Goal: Entertainment & Leisure: Consume media (video, audio)

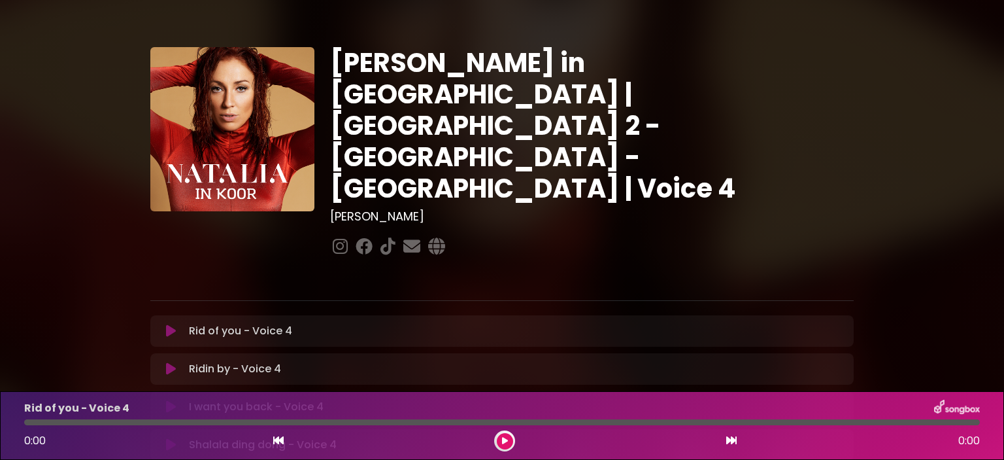
click at [505, 439] on icon at bounding box center [505, 441] width 6 height 8
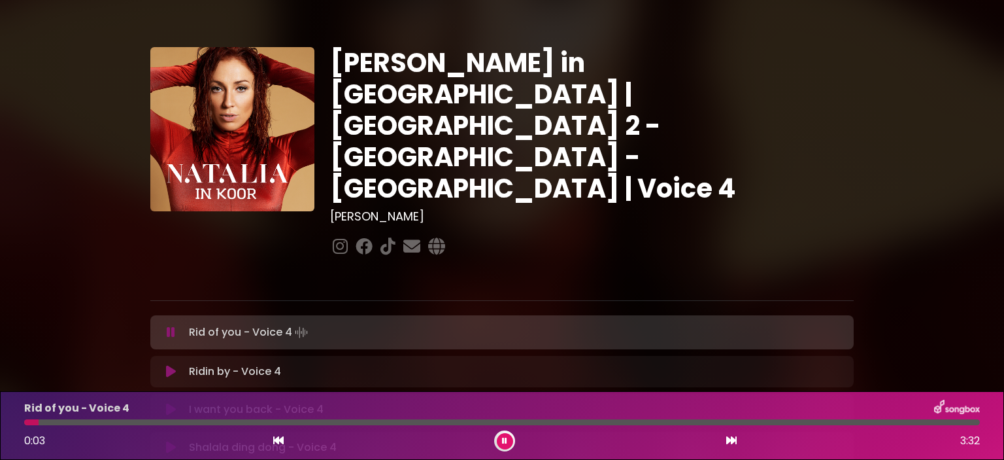
click at [117, 365] on div "[PERSON_NAME] in [GEOGRAPHIC_DATA] | [GEOGRAPHIC_DATA] 2 - [GEOGRAPHIC_DATA] - …" at bounding box center [502, 402] width 863 height 773
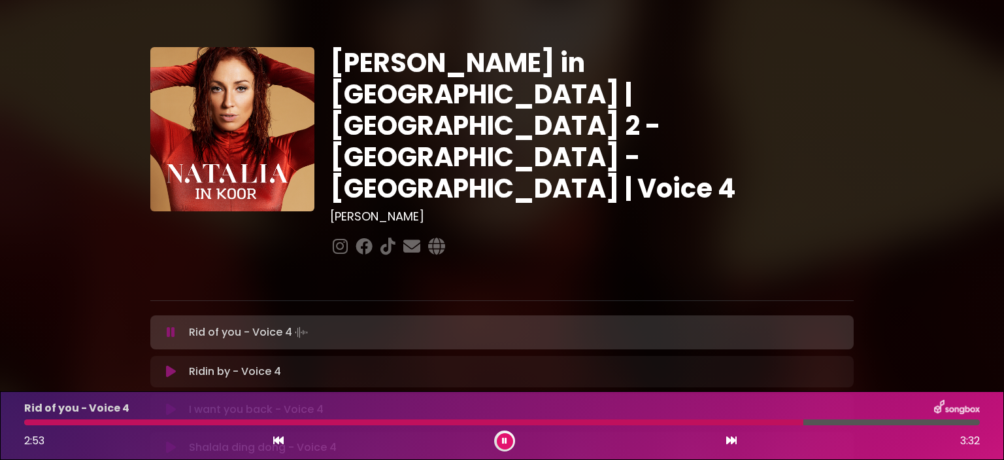
click at [685, 420] on div at bounding box center [413, 422] width 779 height 6
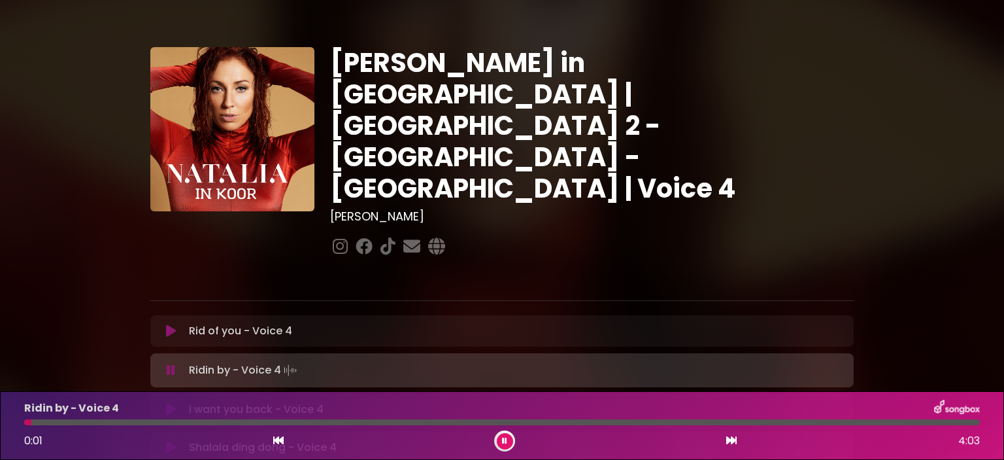
click at [502, 435] on button at bounding box center [505, 441] width 16 height 16
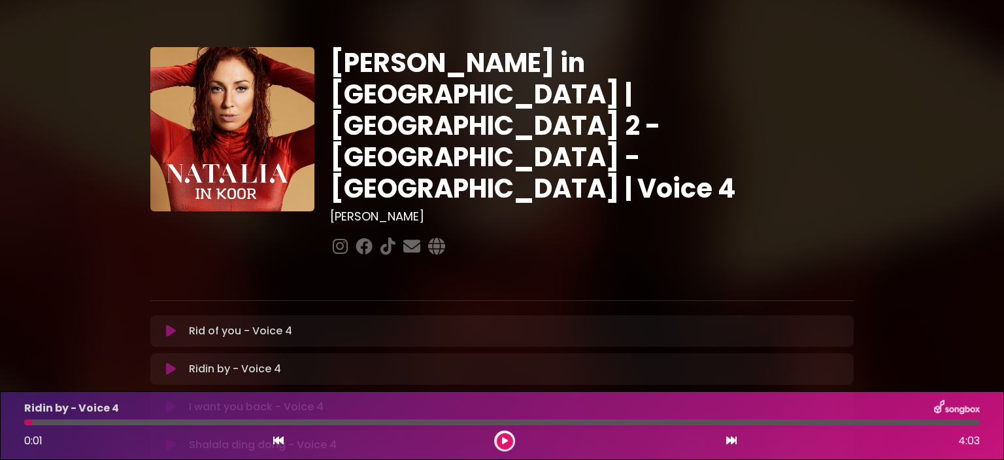
click at [505, 439] on icon at bounding box center [505, 441] width 6 height 8
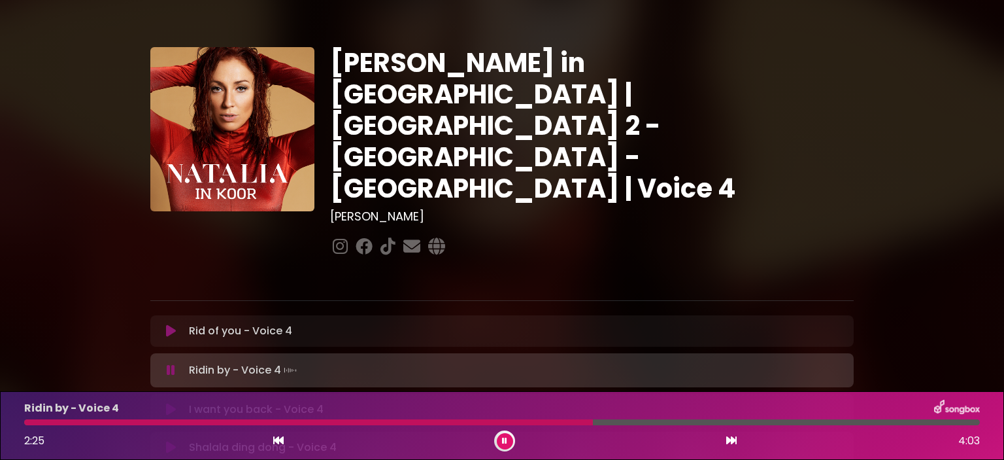
click at [525, 418] on div "Ridin by - Voice 4 2:25 4:03" at bounding box center [502, 425] width 972 height 52
click at [522, 422] on div at bounding box center [502, 422] width 956 height 6
click at [498, 437] on button at bounding box center [505, 441] width 16 height 16
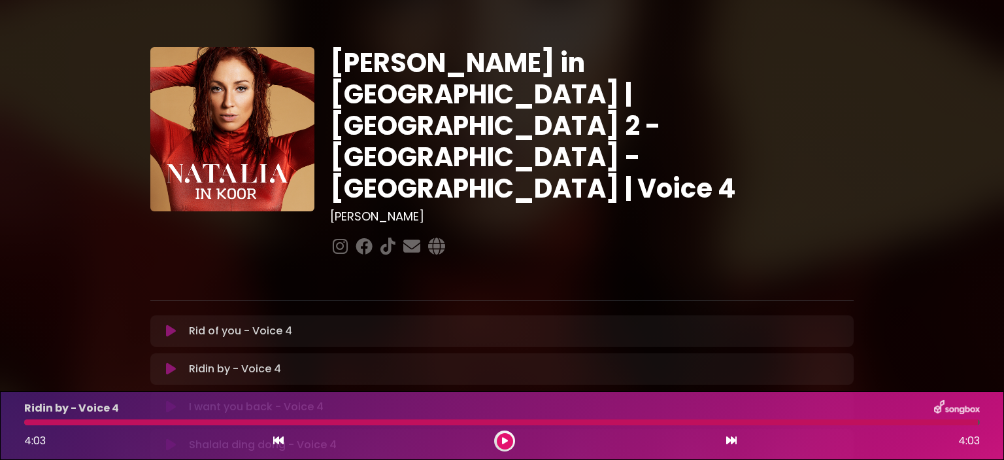
click at [505, 442] on icon at bounding box center [505, 441] width 6 height 8
click at [509, 441] on button at bounding box center [505, 441] width 16 height 16
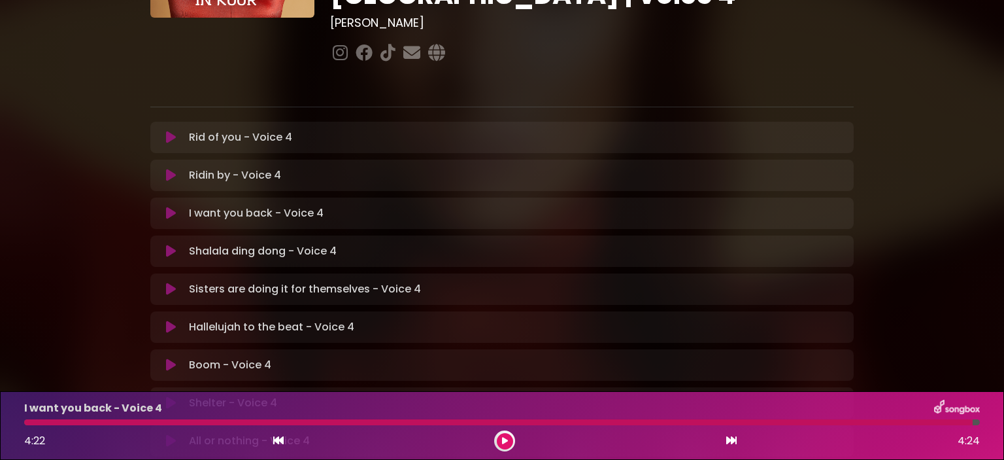
scroll to position [196, 0]
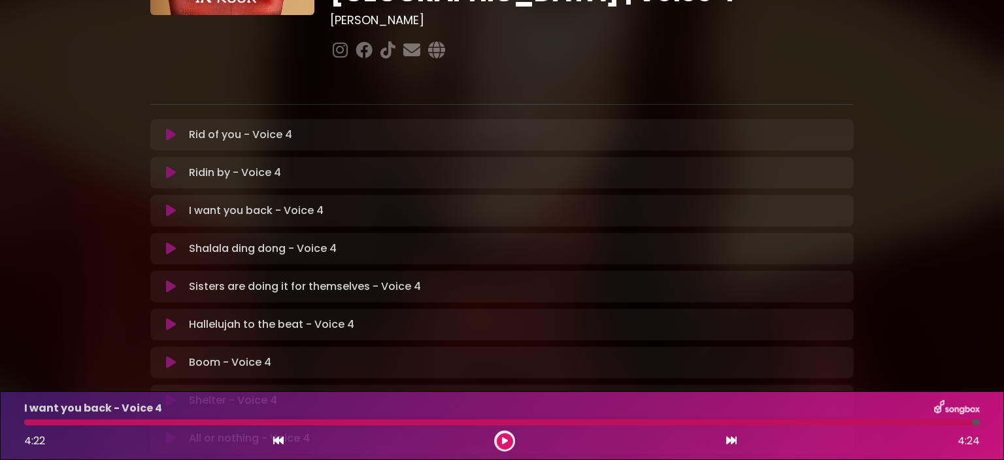
click at [169, 242] on icon at bounding box center [171, 248] width 10 height 13
click at [503, 444] on icon at bounding box center [505, 441] width 6 height 8
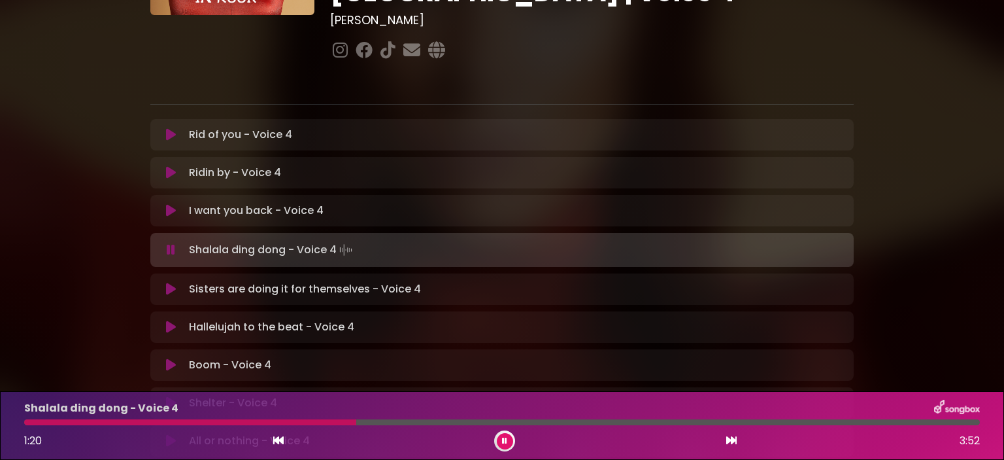
click at [226, 421] on div at bounding box center [502, 422] width 956 height 6
click at [506, 444] on icon at bounding box center [504, 441] width 5 height 8
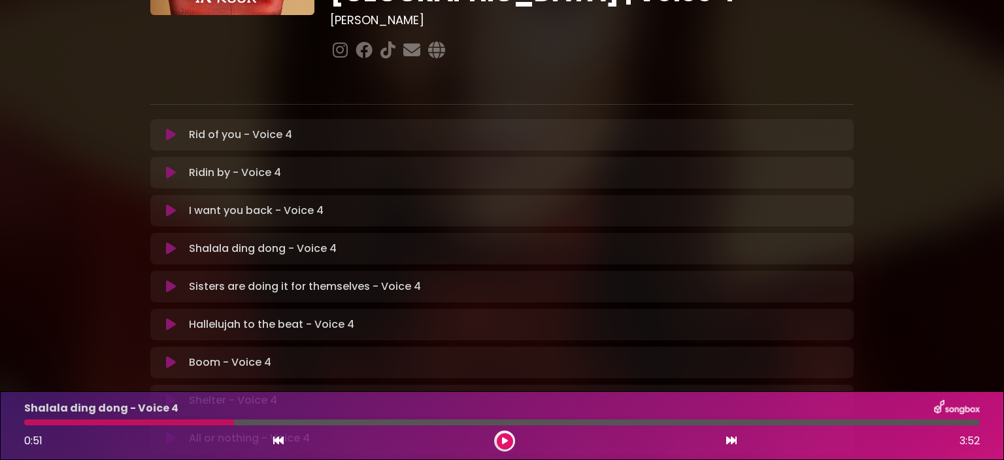
click at [506, 444] on icon at bounding box center [505, 441] width 6 height 8
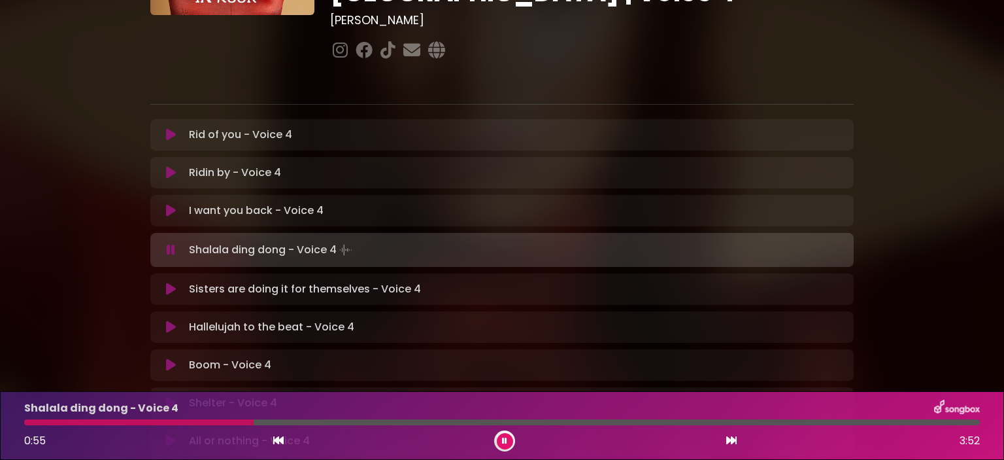
click at [254, 420] on div at bounding box center [502, 422] width 956 height 6
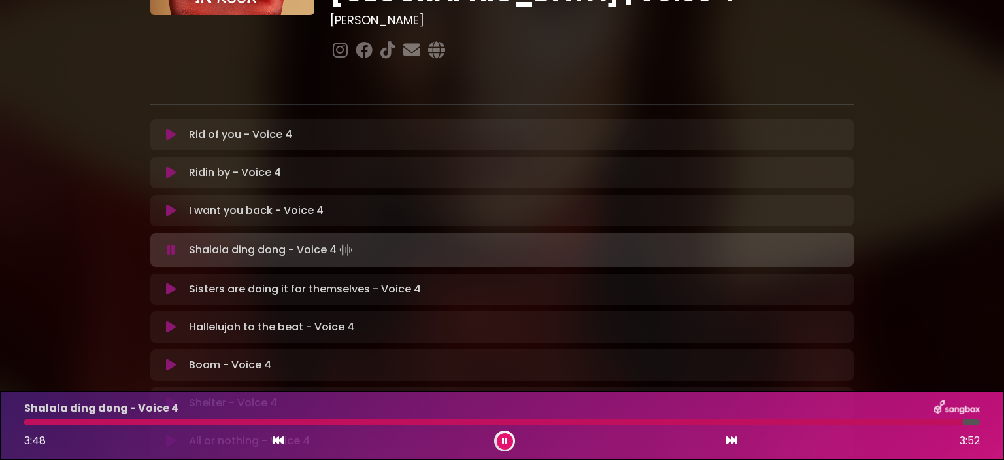
click at [506, 437] on icon at bounding box center [504, 441] width 5 height 8
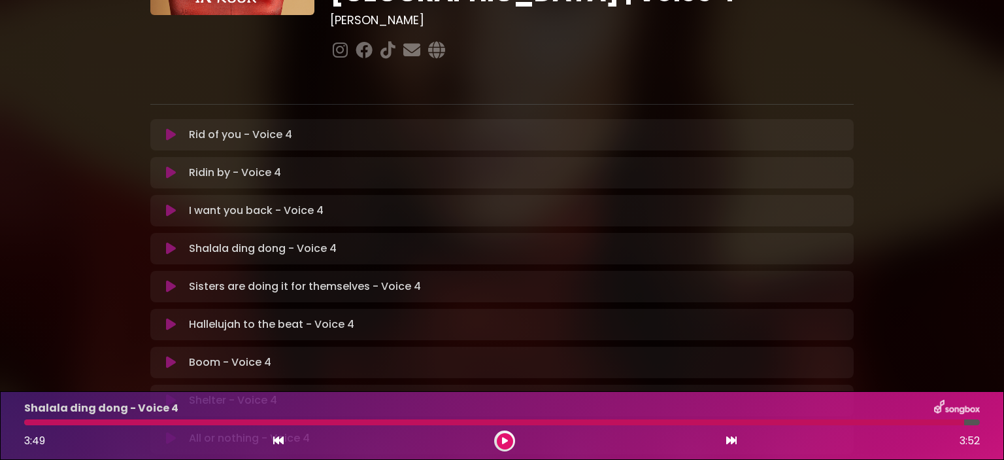
click at [167, 280] on icon at bounding box center [171, 286] width 10 height 13
click at [509, 439] on button at bounding box center [505, 441] width 16 height 16
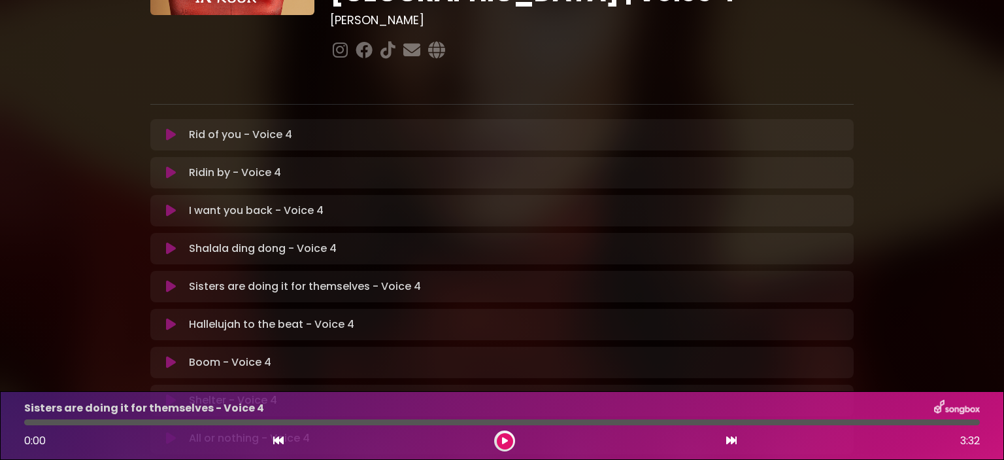
click at [507, 440] on icon at bounding box center [505, 441] width 6 height 8
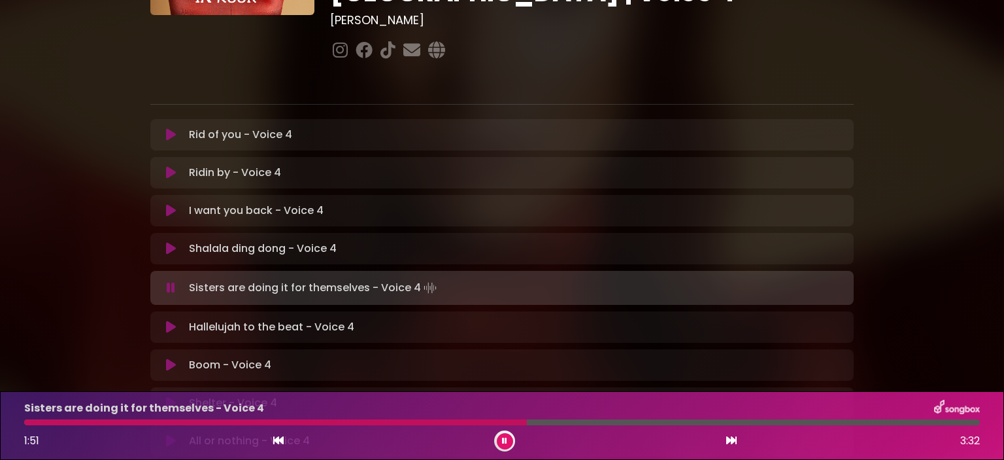
click at [418, 420] on div at bounding box center [275, 422] width 503 height 6
click at [507, 433] on button at bounding box center [505, 441] width 16 height 16
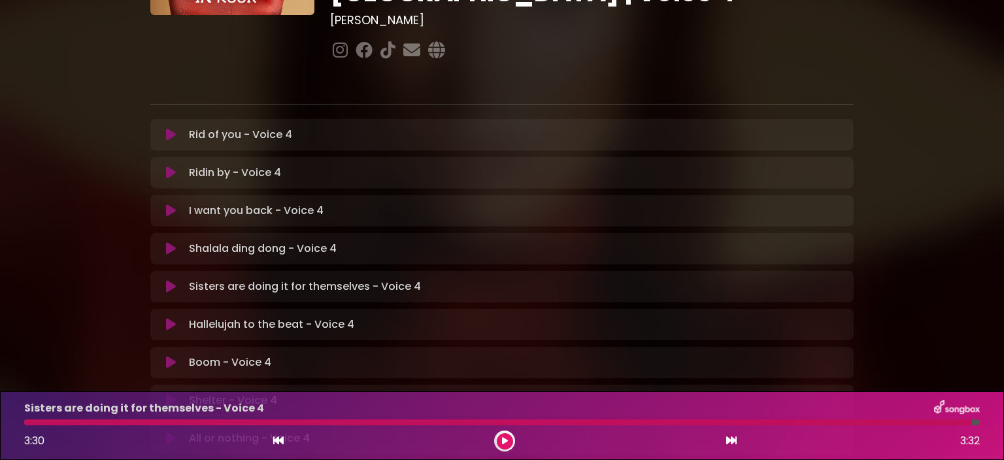
click at [507, 443] on button at bounding box center [505, 441] width 16 height 16
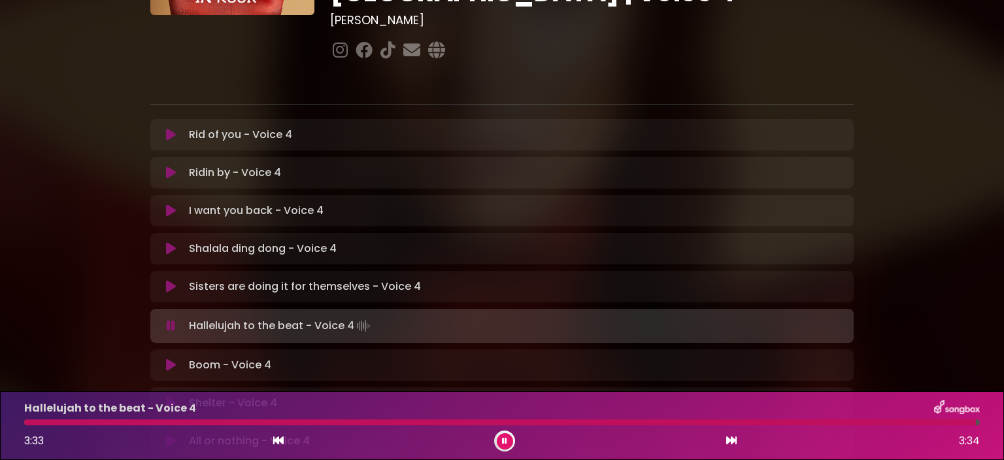
click at [506, 442] on icon at bounding box center [504, 441] width 5 height 8
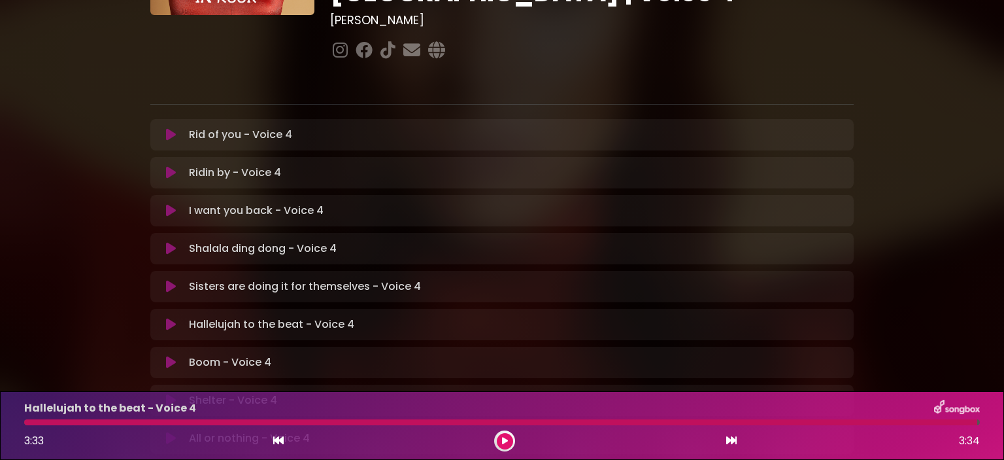
click at [28, 422] on div at bounding box center [500, 422] width 953 height 6
click at [39, 422] on div at bounding box center [500, 422] width 953 height 6
click at [54, 418] on div "Hallelujah to the beat - Voice 4 3:33 3:34" at bounding box center [502, 425] width 972 height 52
click at [505, 441] on icon at bounding box center [505, 441] width 6 height 8
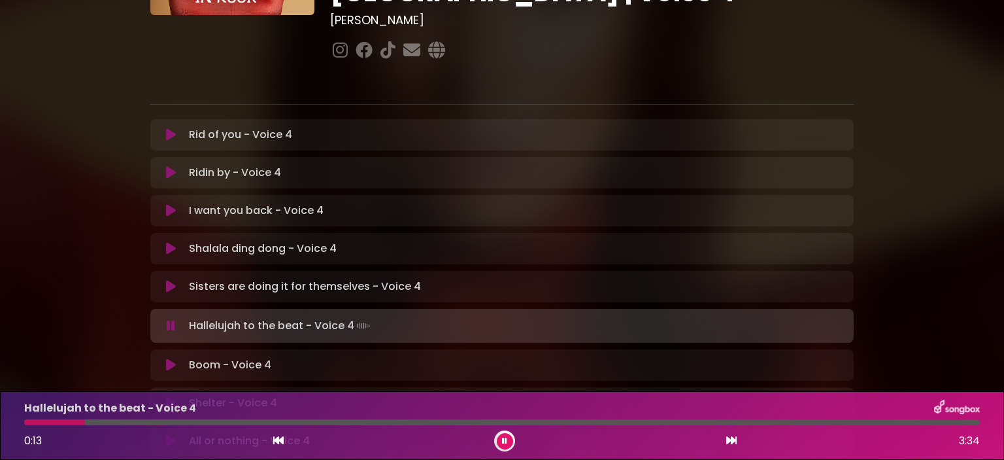
click at [37, 418] on div "Hallelujah to the beat - Voice 4 0:13 3:34" at bounding box center [502, 425] width 972 height 52
click at [39, 421] on div at bounding box center [31, 422] width 15 height 6
click at [504, 437] on icon at bounding box center [504, 441] width 5 height 8
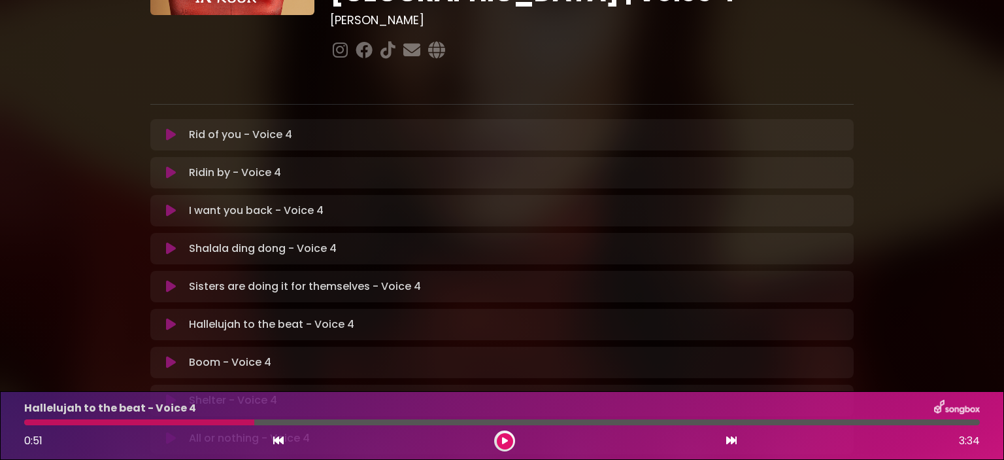
click at [503, 433] on button at bounding box center [505, 441] width 16 height 16
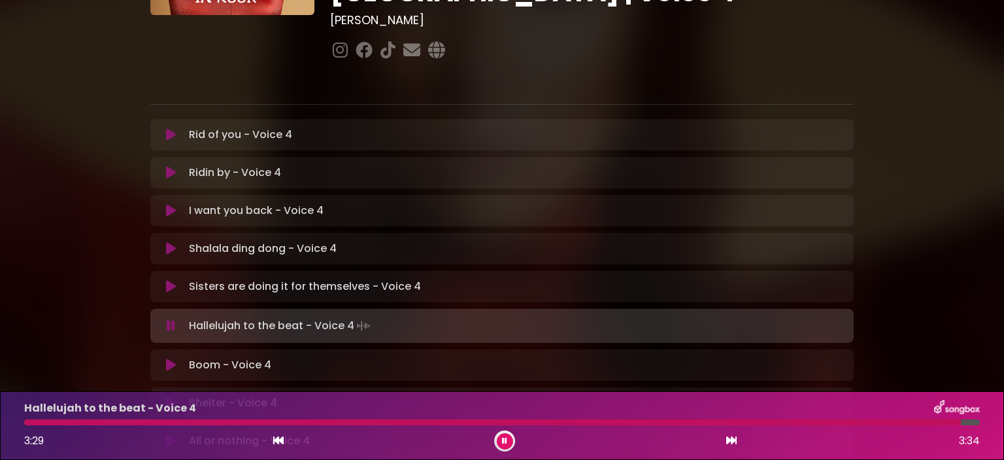
click at [503, 435] on button at bounding box center [505, 441] width 16 height 16
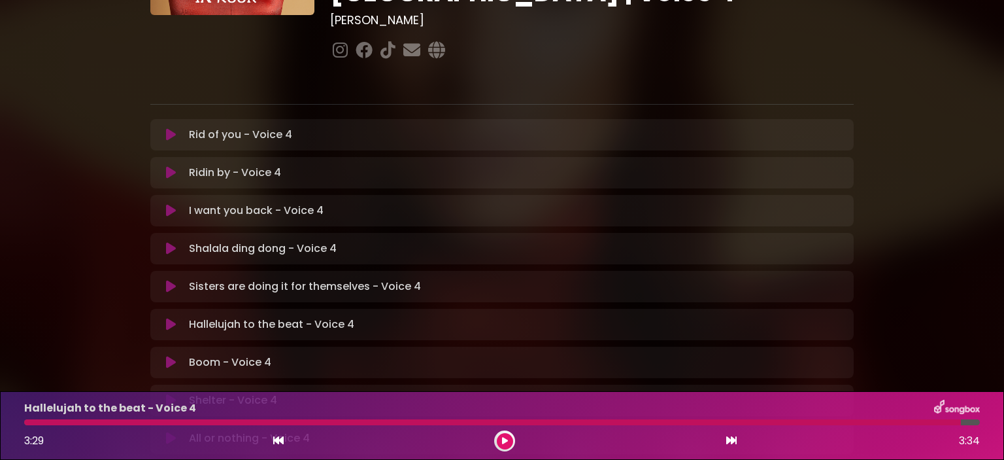
click at [166, 356] on icon at bounding box center [171, 362] width 10 height 13
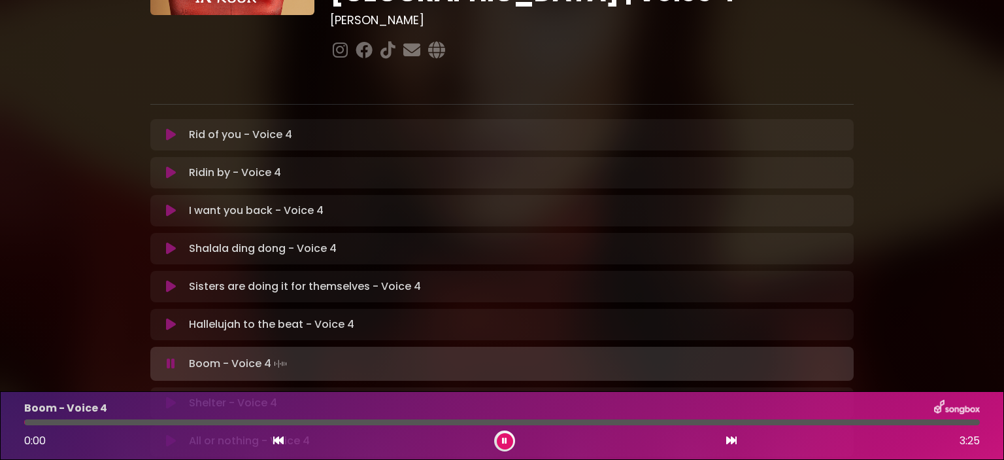
click at [505, 439] on icon at bounding box center [504, 441] width 5 height 8
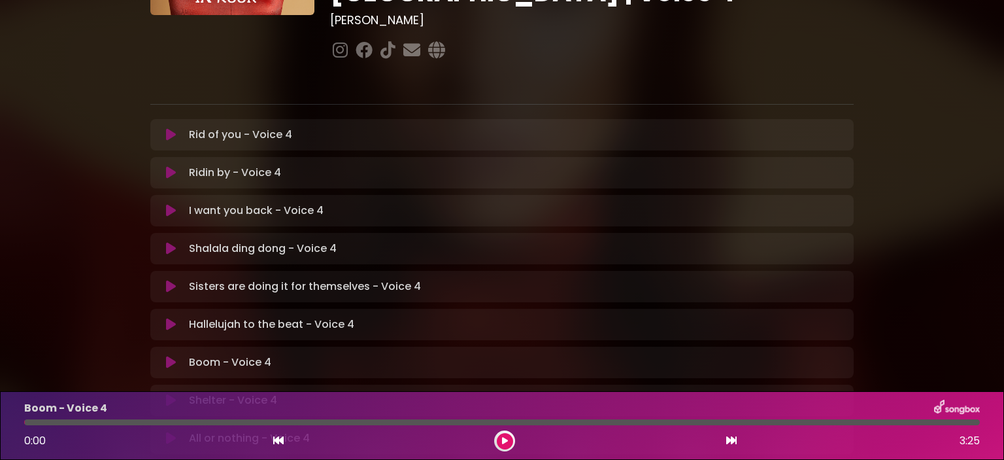
click at [505, 437] on icon at bounding box center [505, 441] width 6 height 8
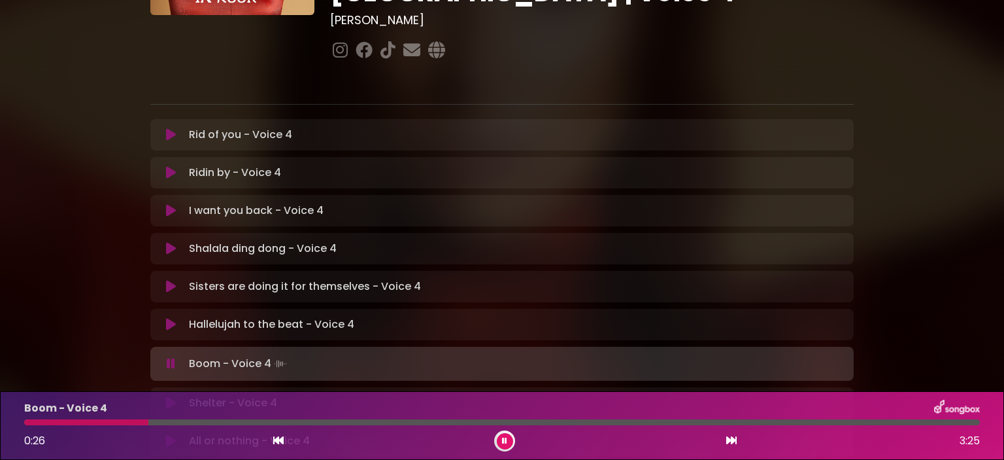
click at [148, 420] on div at bounding box center [86, 422] width 124 height 6
click at [131, 418] on div "Boom - Voice 4 0:28 3:25" at bounding box center [502, 425] width 972 height 52
click at [126, 420] on div at bounding box center [91, 422] width 134 height 6
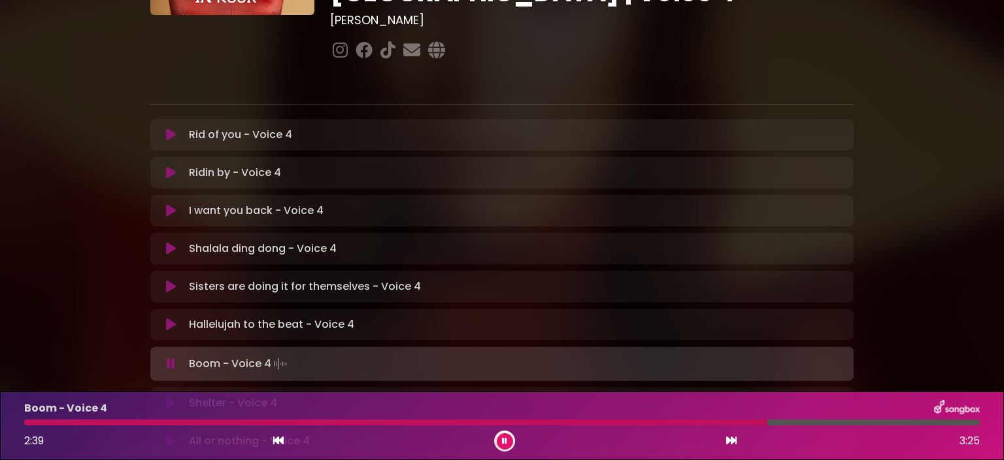
click at [126, 419] on div at bounding box center [502, 422] width 956 height 6
click at [369, 423] on div at bounding box center [230, 422] width 413 height 6
click at [505, 438] on icon at bounding box center [504, 441] width 5 height 8
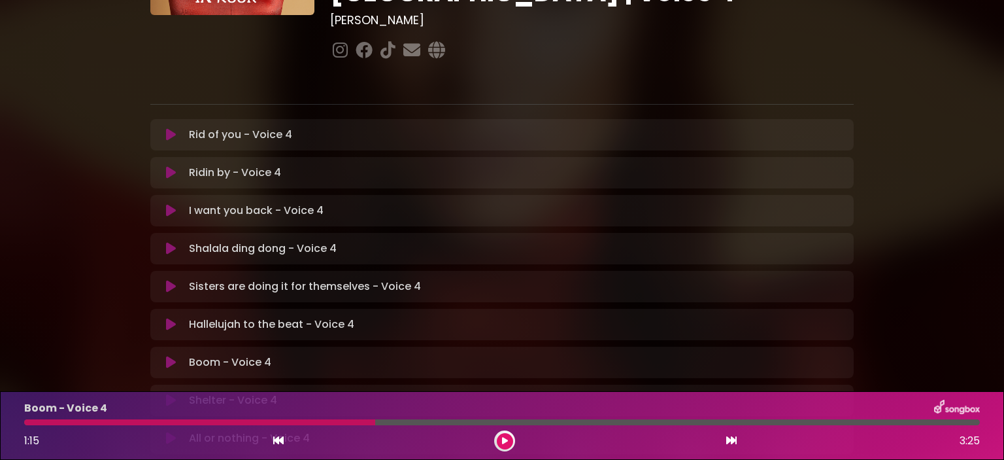
click at [505, 437] on icon at bounding box center [505, 441] width 6 height 8
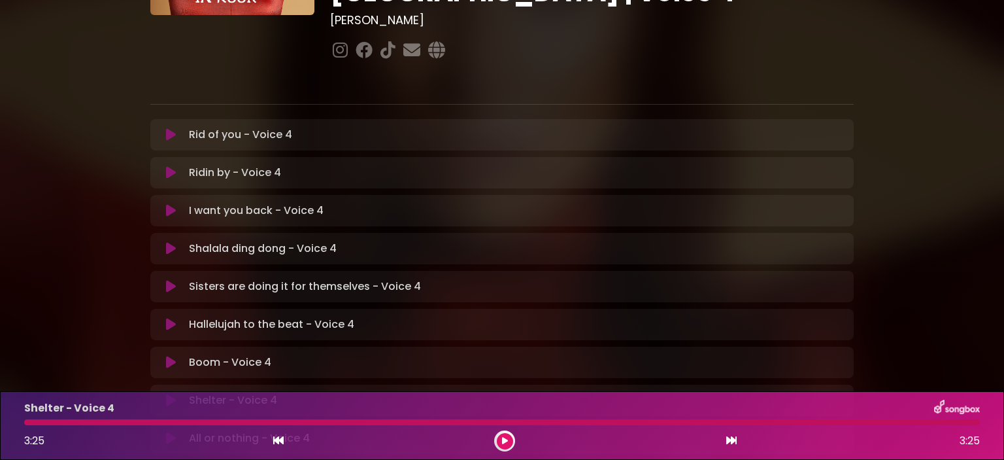
click at [504, 439] on icon at bounding box center [505, 441] width 6 height 8
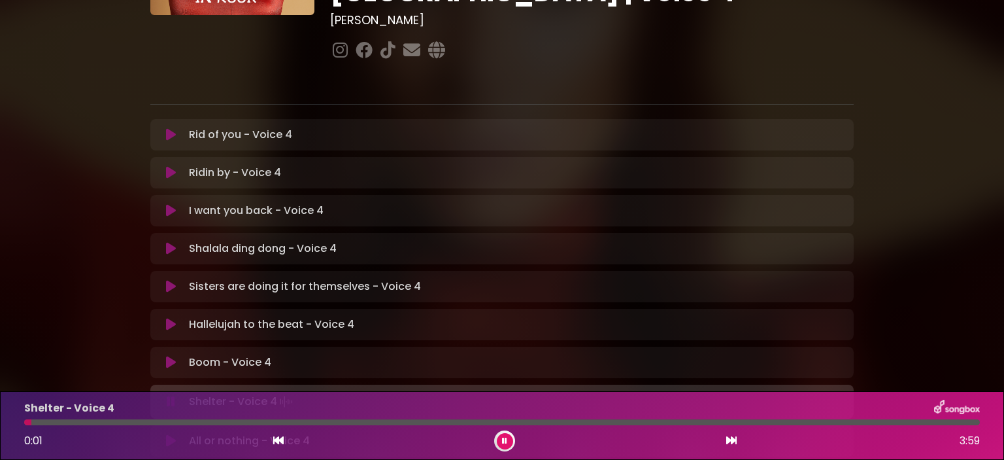
click at [504, 438] on icon at bounding box center [504, 441] width 5 height 8
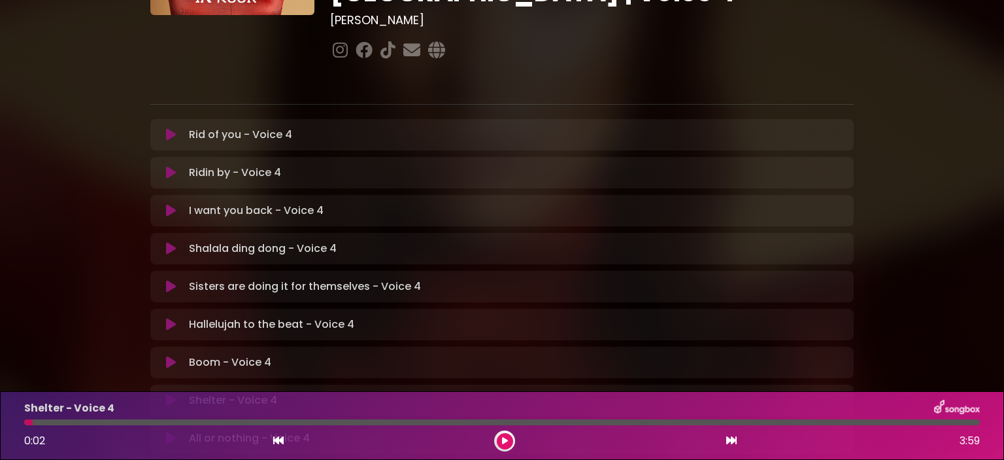
click at [504, 438] on icon at bounding box center [505, 441] width 6 height 8
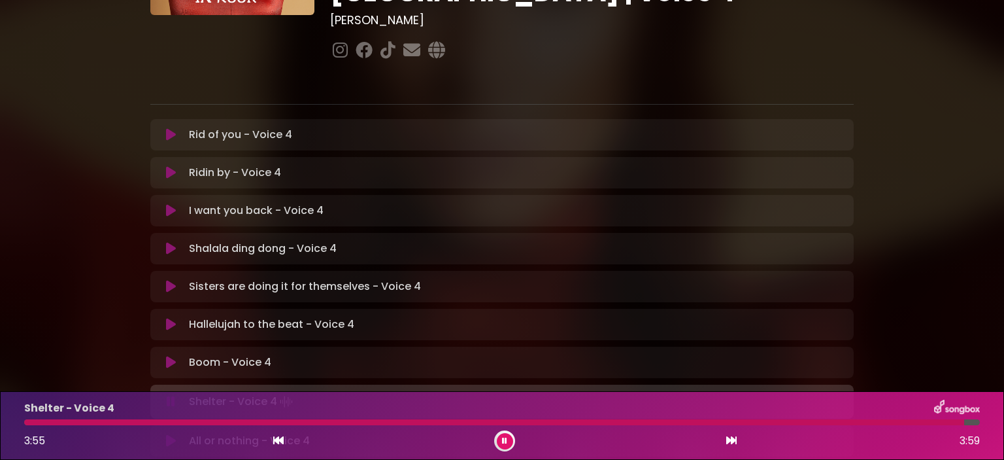
click at [503, 439] on icon at bounding box center [504, 441] width 5 height 8
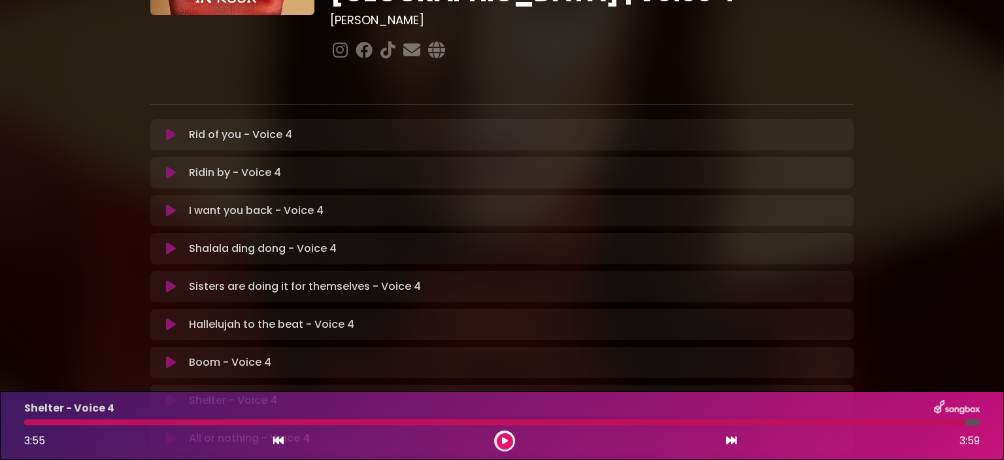
click at [503, 439] on icon at bounding box center [505, 441] width 6 height 8
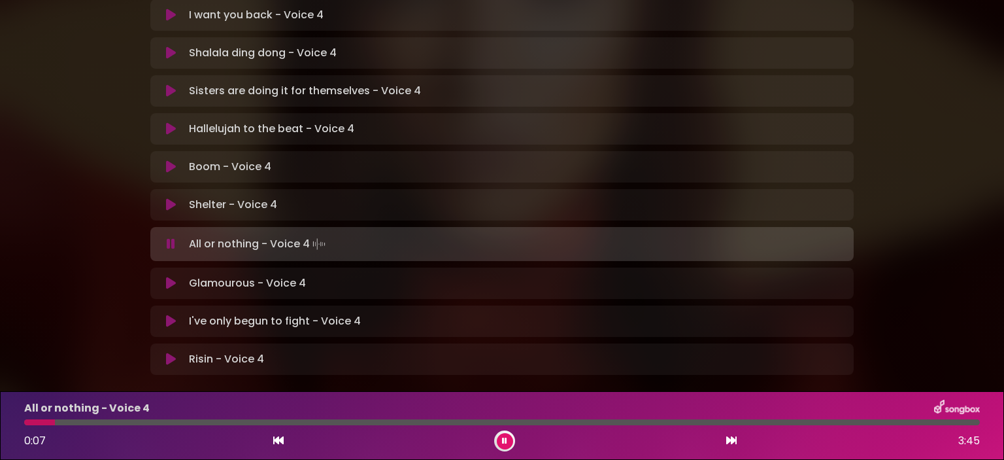
scroll to position [392, 0]
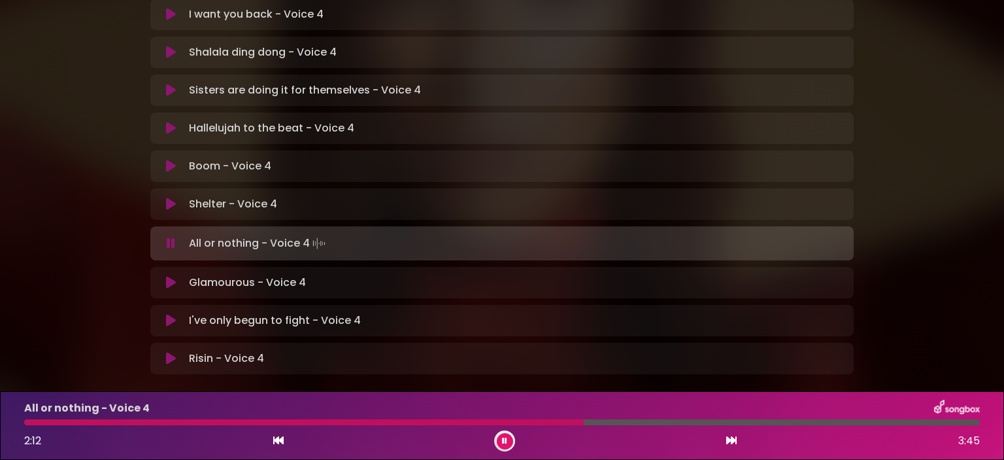
click at [505, 443] on icon at bounding box center [504, 441] width 5 height 8
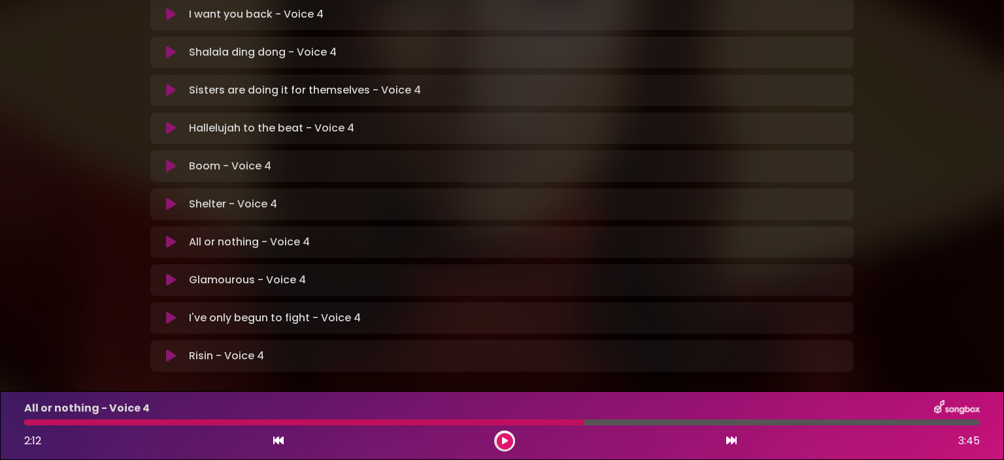
click at [534, 420] on div at bounding box center [304, 422] width 560 height 6
click at [506, 438] on icon at bounding box center [505, 441] width 6 height 8
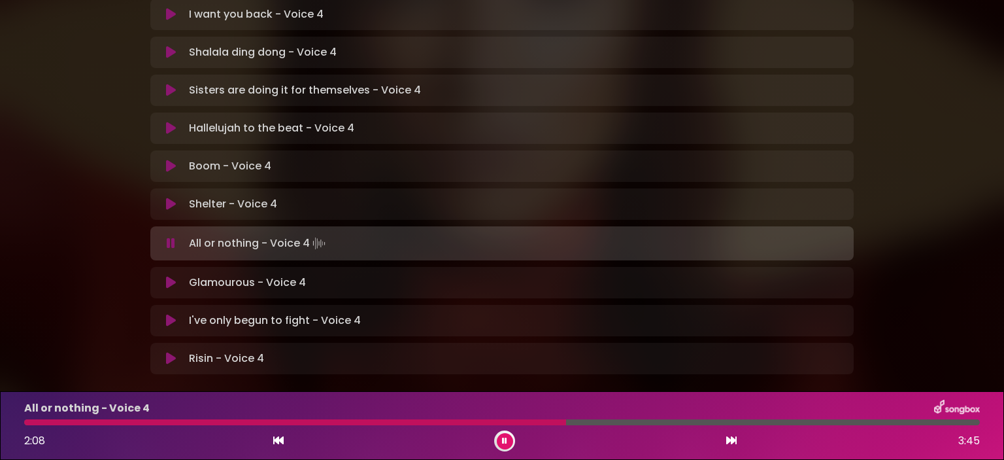
click at [503, 440] on icon at bounding box center [504, 441] width 5 height 8
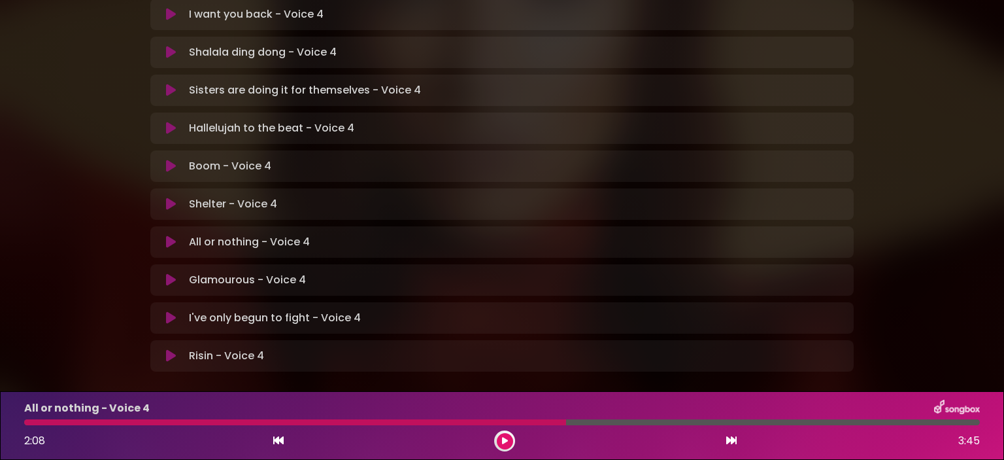
click at [503, 440] on icon at bounding box center [505, 441] width 6 height 8
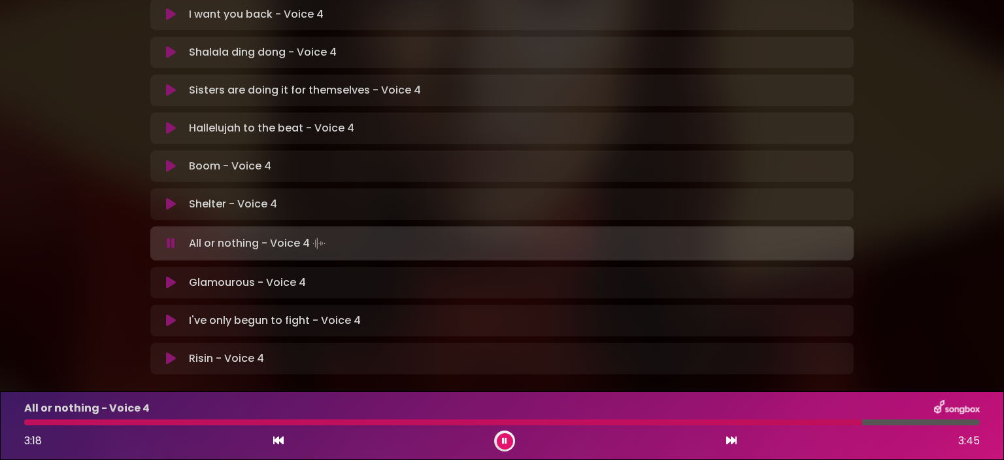
click at [811, 420] on div at bounding box center [502, 422] width 956 height 6
click at [505, 437] on icon at bounding box center [504, 441] width 5 height 8
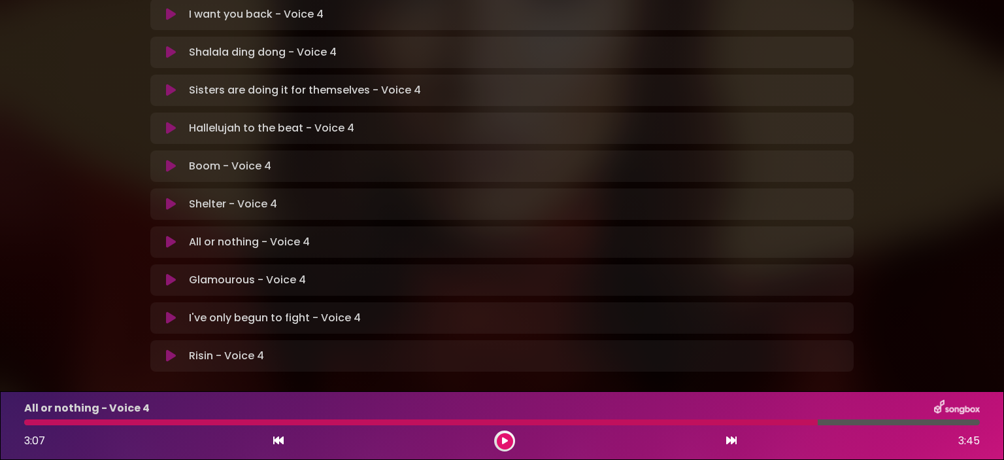
click at [498, 441] on button at bounding box center [505, 441] width 16 height 16
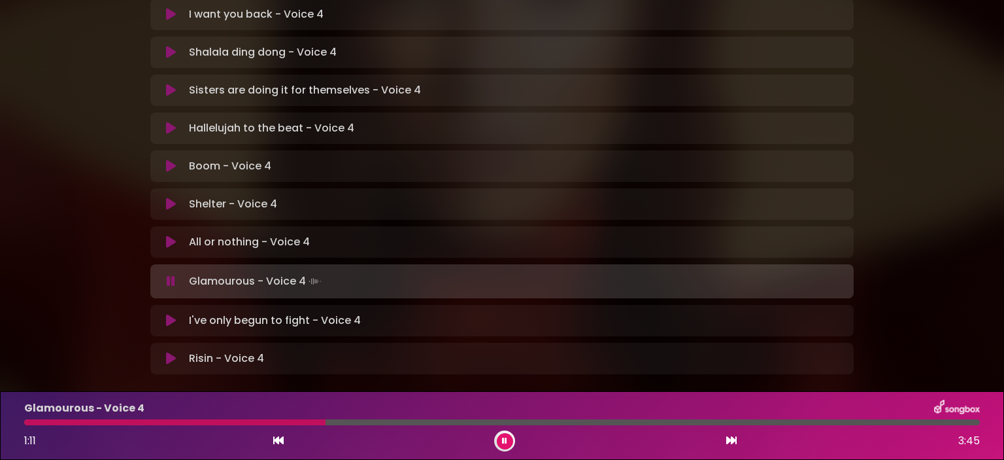
click at [500, 443] on button at bounding box center [505, 441] width 16 height 16
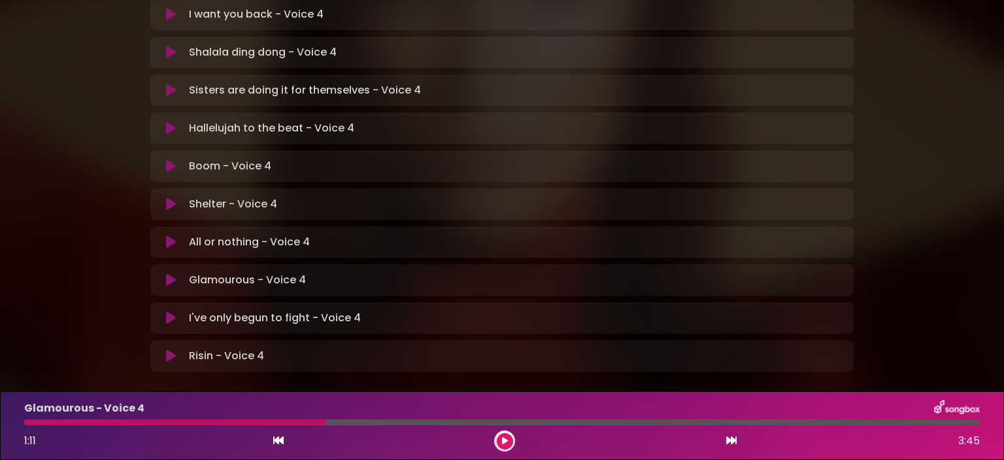
click at [290, 422] on div at bounding box center [174, 422] width 301 height 6
click at [502, 441] on icon at bounding box center [505, 441] width 6 height 8
